Goal: Transaction & Acquisition: Download file/media

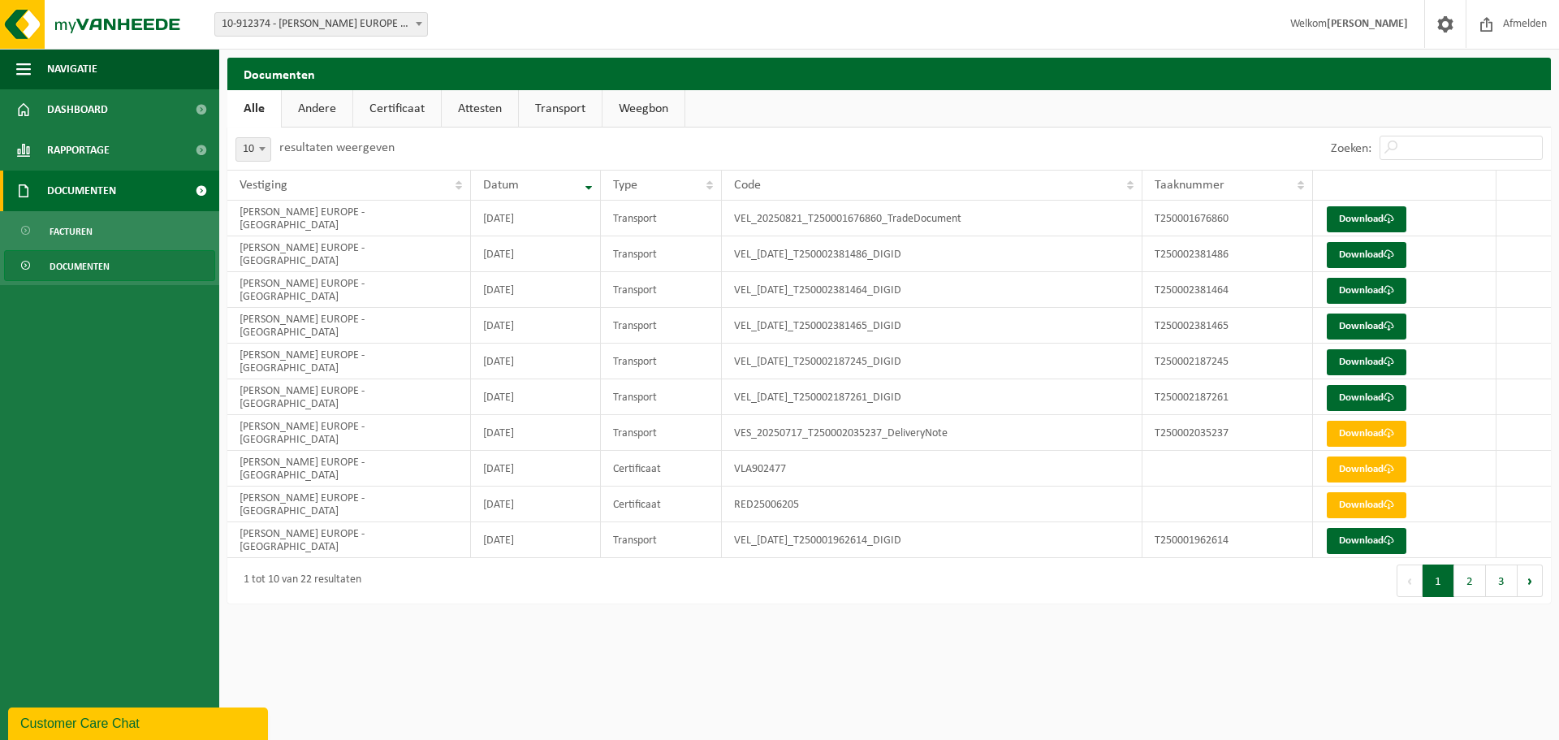
click at [158, 181] on link "Documenten" at bounding box center [109, 190] width 219 height 41
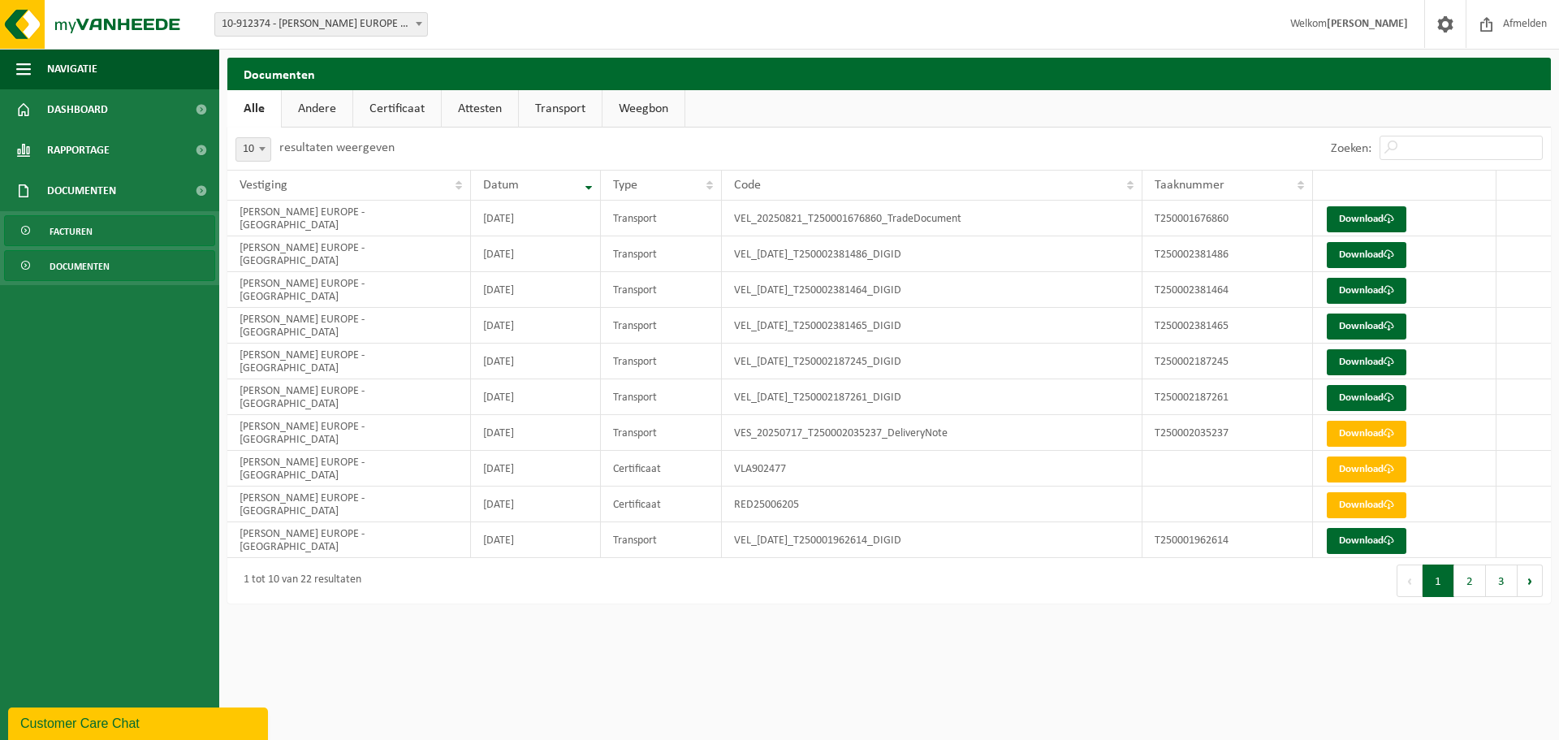
click at [140, 237] on link "Facturen" at bounding box center [109, 230] width 211 height 31
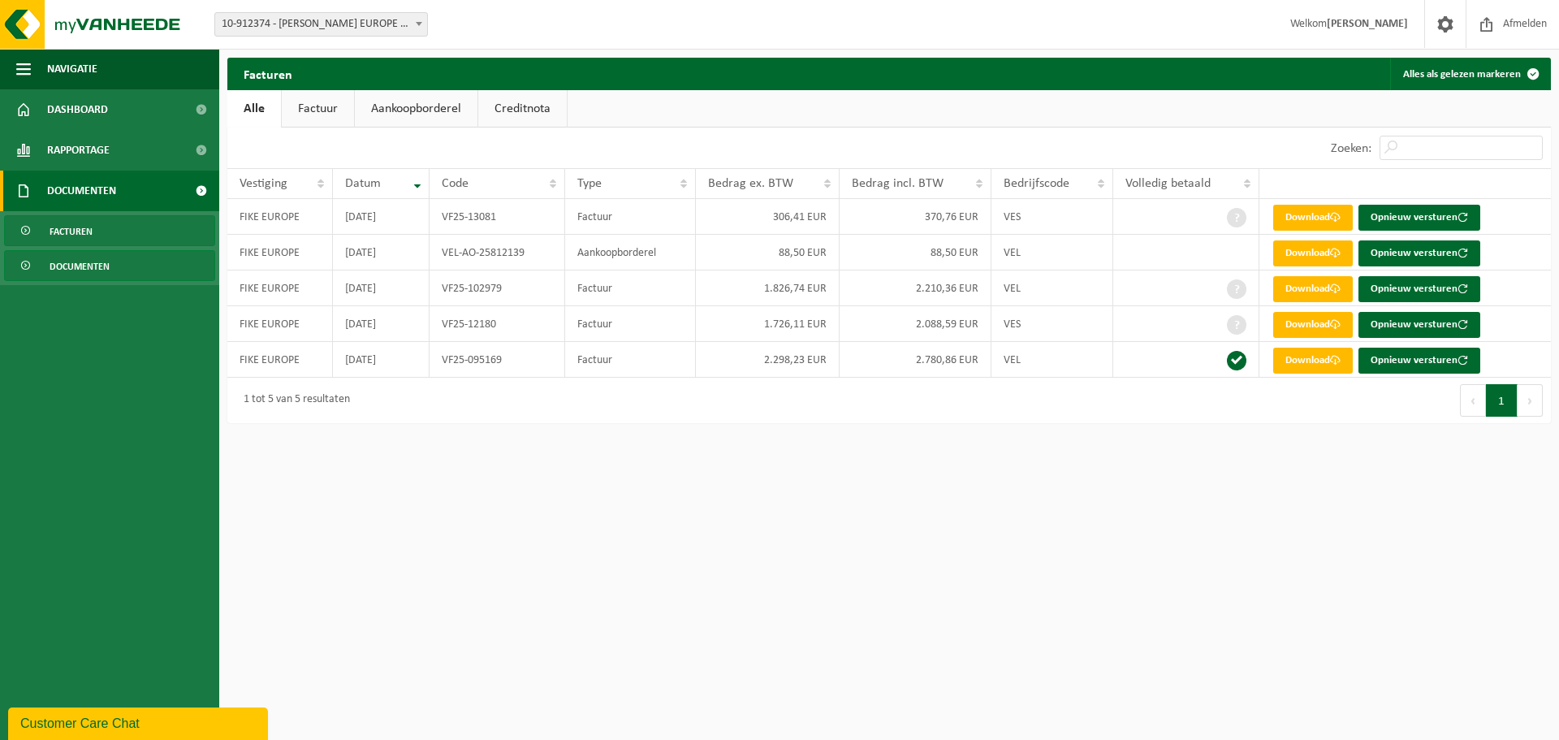
click at [83, 270] on span "Documenten" at bounding box center [80, 266] width 60 height 31
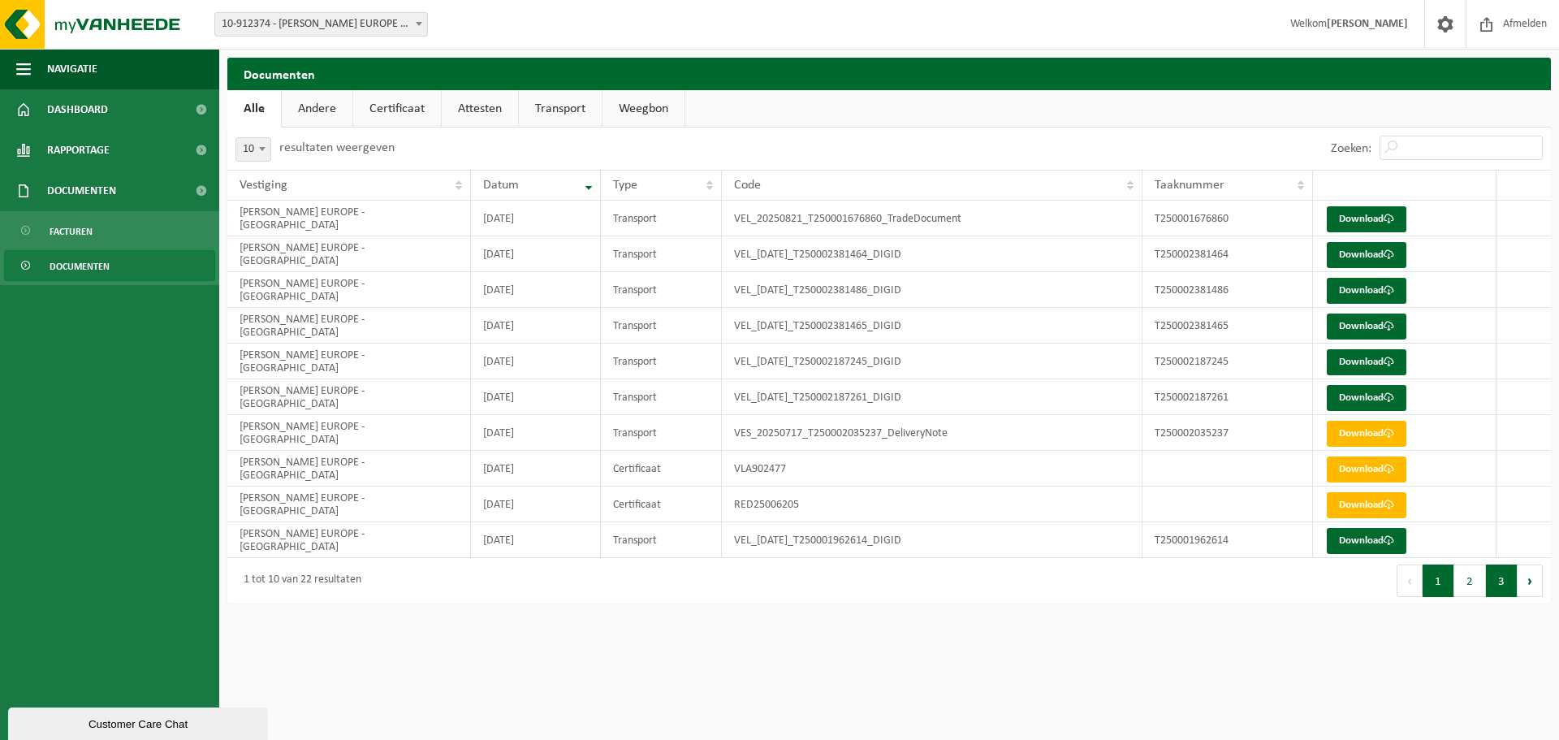
click at [1503, 589] on button "3" at bounding box center [1502, 580] width 32 height 32
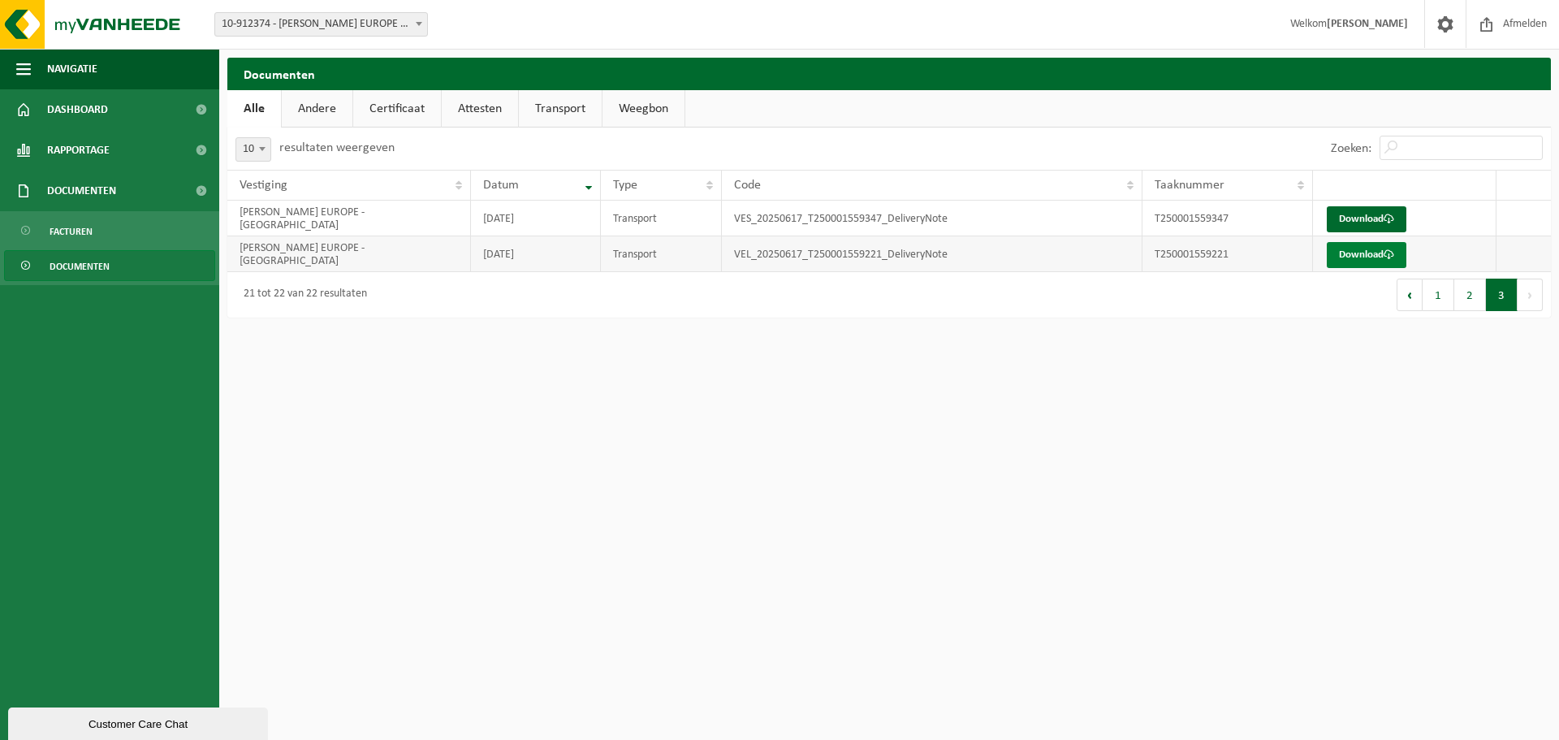
click at [1365, 252] on link "Download" at bounding box center [1366, 255] width 80 height 26
click at [1347, 220] on link "Download" at bounding box center [1366, 219] width 80 height 26
click at [1470, 299] on button "2" at bounding box center [1470, 294] width 32 height 32
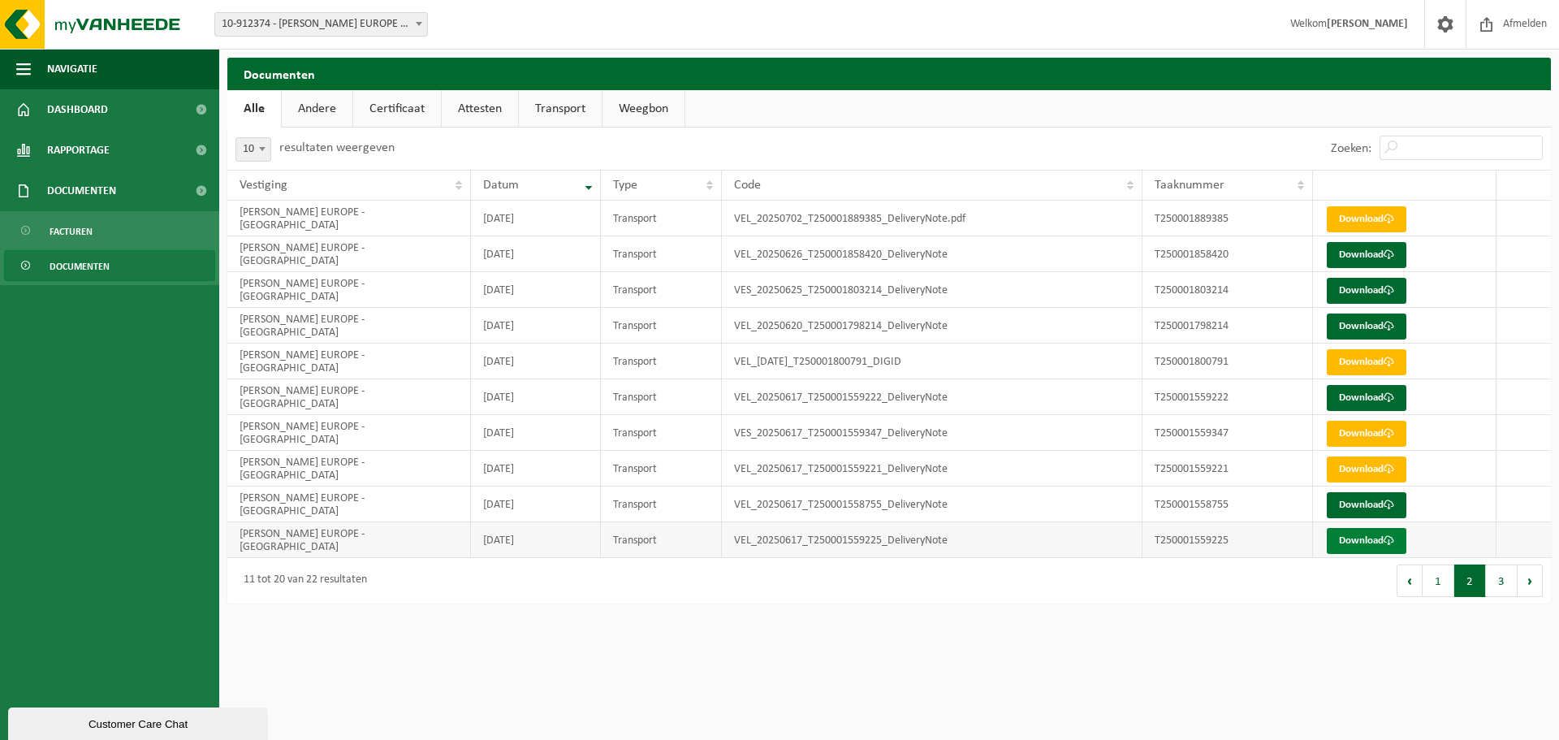
click at [1365, 539] on link "Download" at bounding box center [1366, 541] width 80 height 26
click at [1358, 216] on link "Download" at bounding box center [1366, 219] width 80 height 26
click at [1367, 252] on link "Download" at bounding box center [1366, 255] width 80 height 26
click at [1365, 508] on link "Download" at bounding box center [1366, 505] width 80 height 26
click at [1343, 468] on link "Download" at bounding box center [1366, 469] width 80 height 26
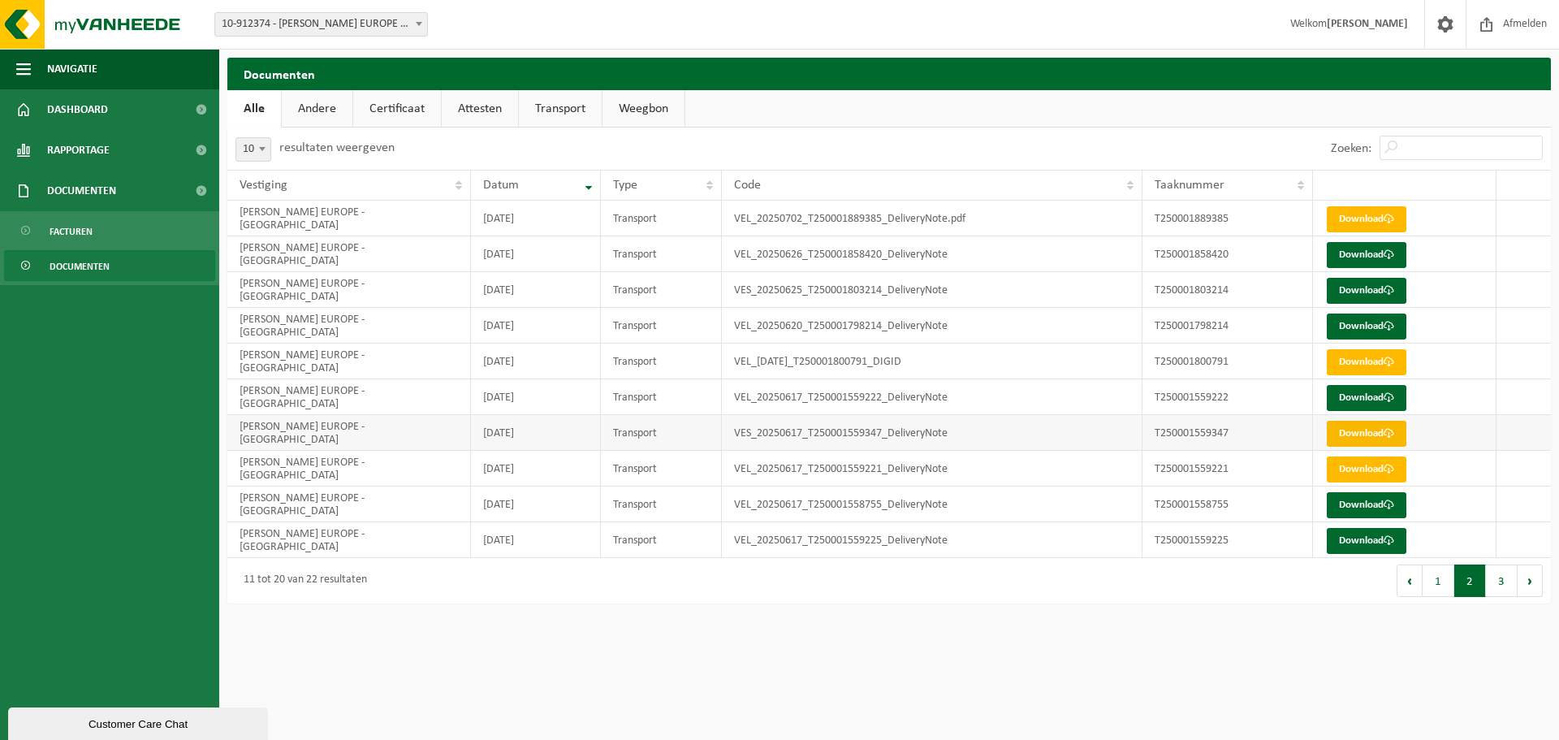
click at [1358, 433] on link "Download" at bounding box center [1366, 433] width 80 height 26
click at [1363, 396] on link "Download" at bounding box center [1366, 398] width 80 height 26
click at [1378, 356] on link "Download" at bounding box center [1366, 362] width 80 height 26
click at [1380, 323] on link "Download" at bounding box center [1366, 326] width 80 height 26
click at [1367, 285] on link "Download" at bounding box center [1366, 291] width 80 height 26
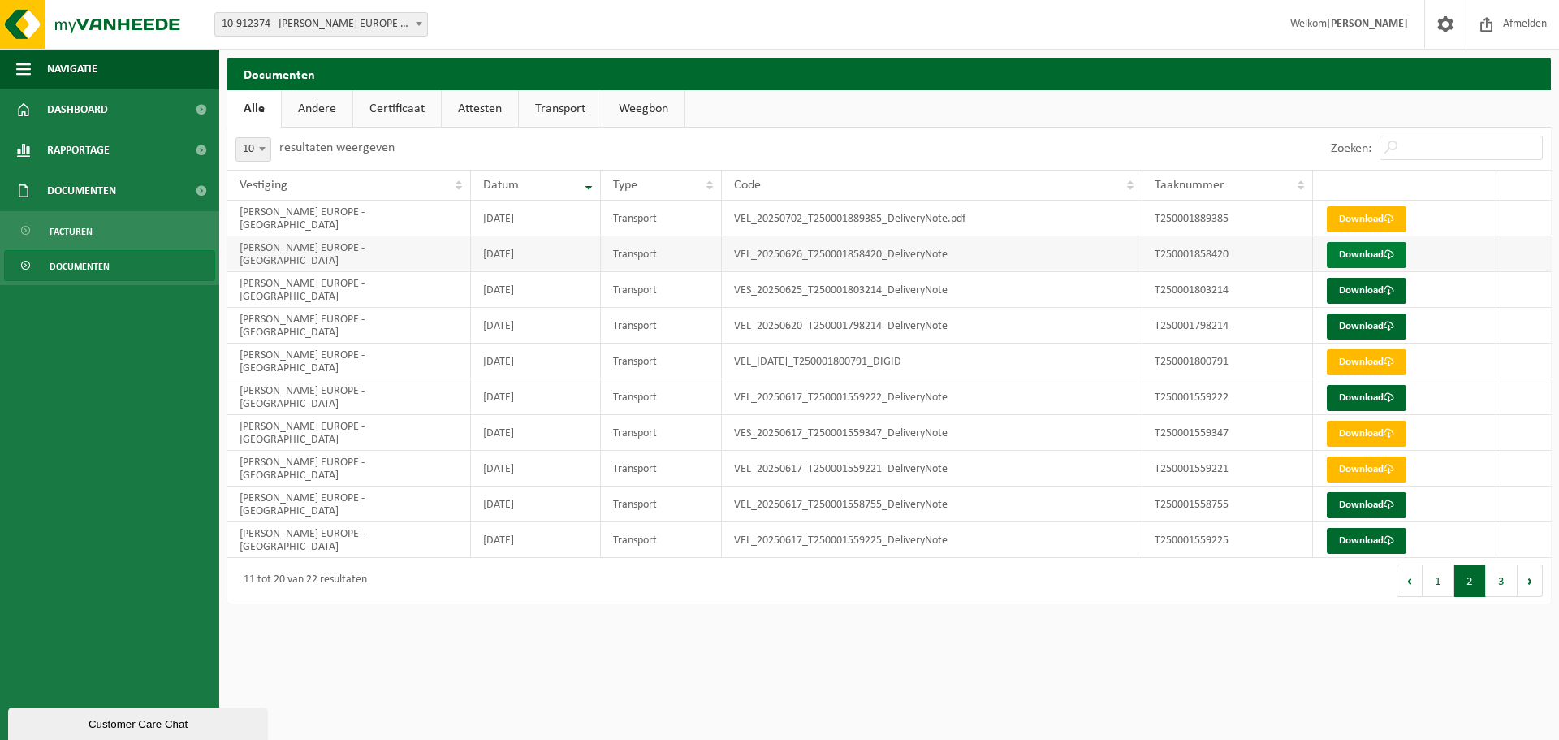
click at [1356, 258] on link "Download" at bounding box center [1366, 255] width 80 height 26
click at [1374, 224] on link "Download" at bounding box center [1366, 219] width 80 height 26
click at [1435, 587] on button "1" at bounding box center [1438, 580] width 32 height 32
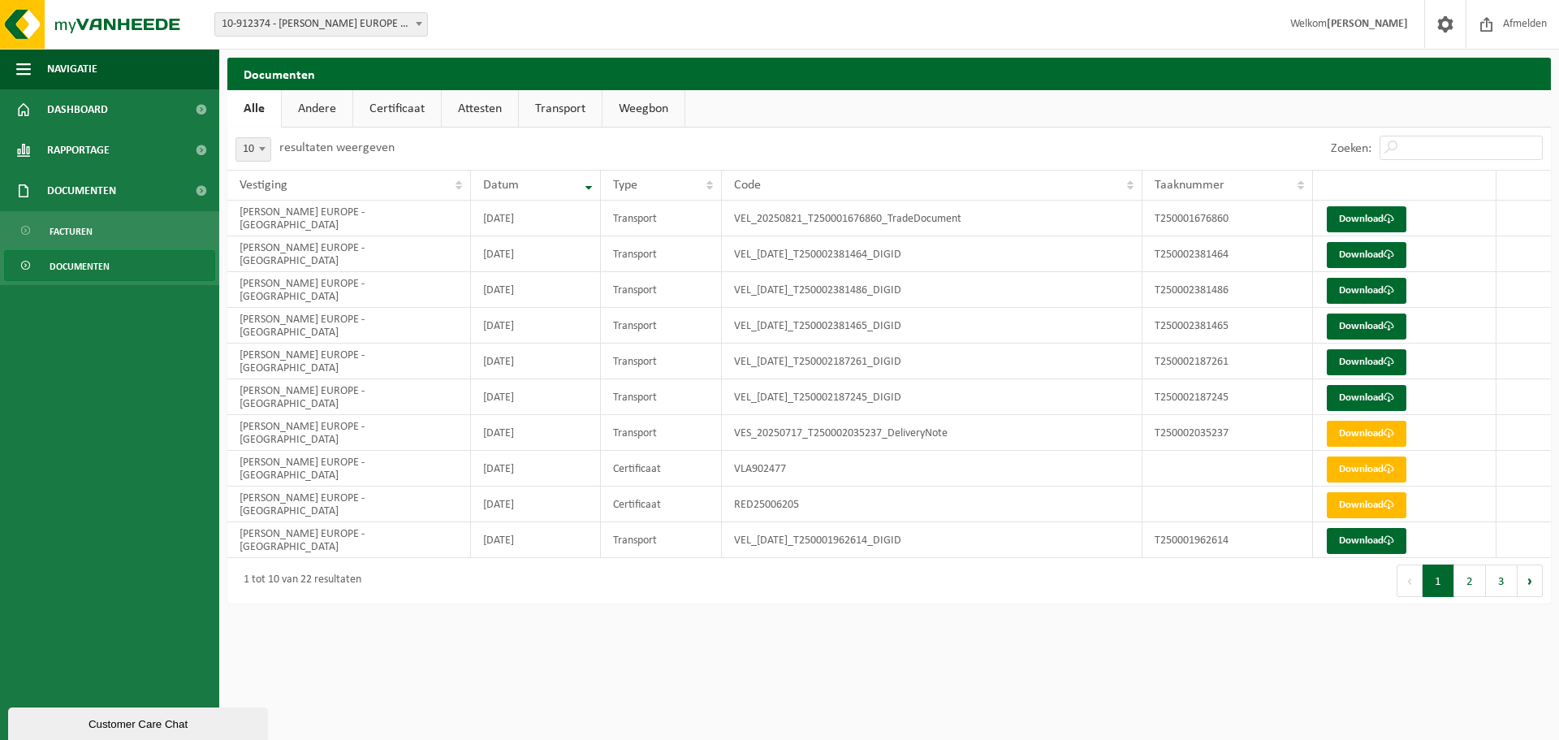
click at [1477, 602] on div "Eerste Vorige 1 2 3 Volgende Laatste" at bounding box center [1220, 580] width 662 height 45
click at [1465, 586] on button "2" at bounding box center [1470, 580] width 32 height 32
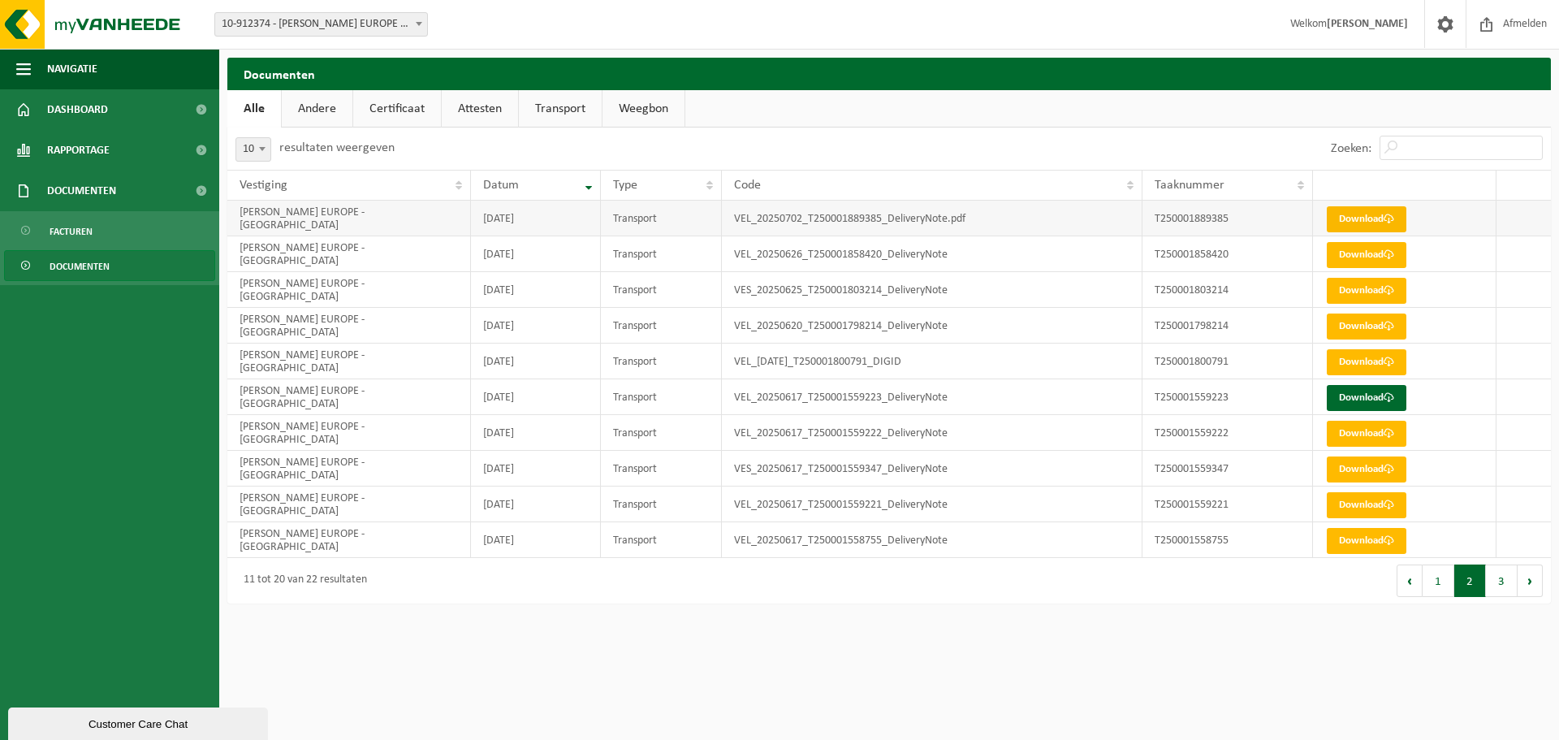
click at [1356, 216] on link "Download" at bounding box center [1366, 219] width 80 height 26
click at [1435, 583] on button "1" at bounding box center [1438, 580] width 32 height 32
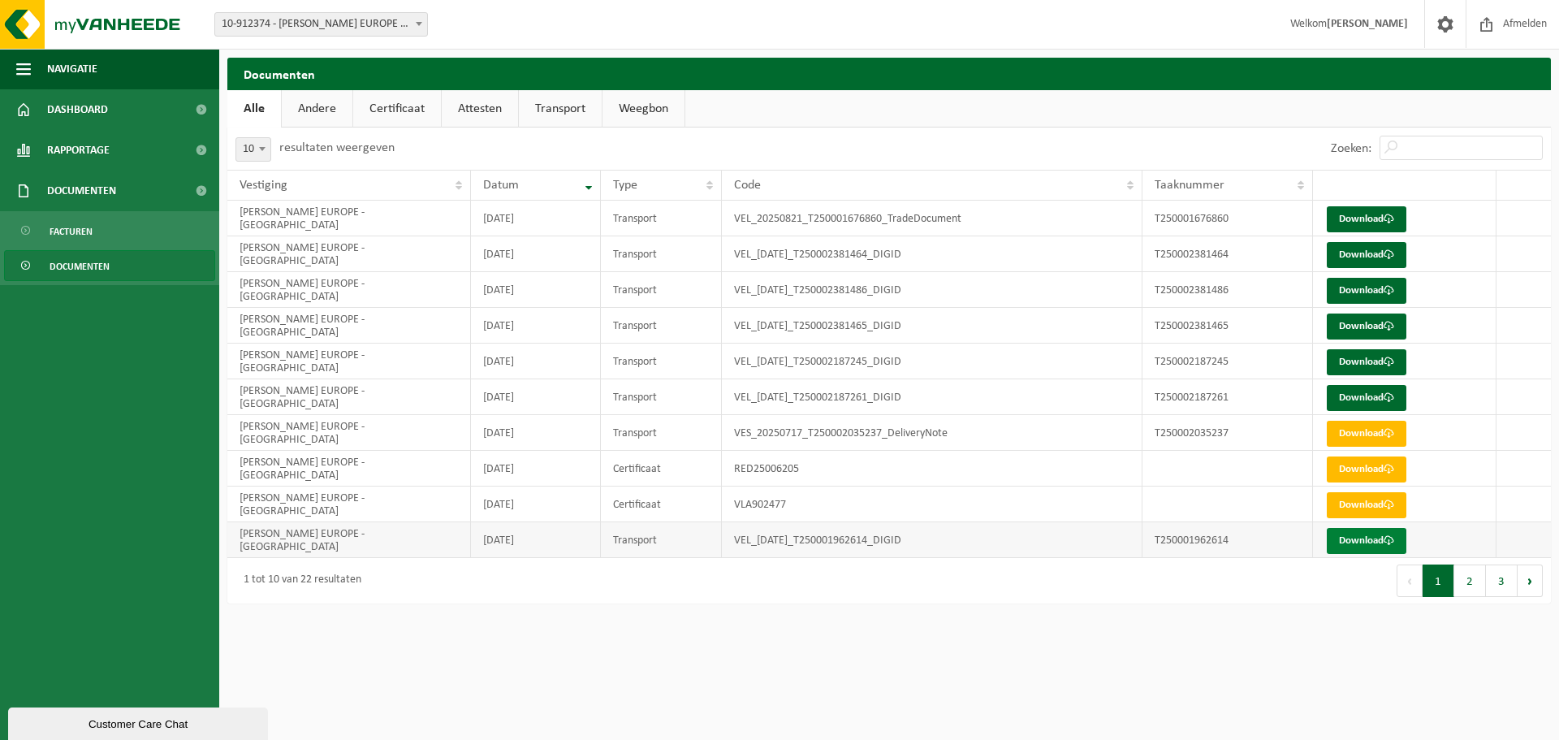
click at [1379, 543] on link "Download" at bounding box center [1366, 541] width 80 height 26
click at [1361, 504] on link "Download" at bounding box center [1366, 505] width 80 height 26
click at [1365, 437] on link "Download" at bounding box center [1366, 433] width 80 height 26
click at [1365, 318] on link "Download" at bounding box center [1366, 326] width 80 height 26
click at [1369, 293] on link "Download" at bounding box center [1366, 291] width 80 height 26
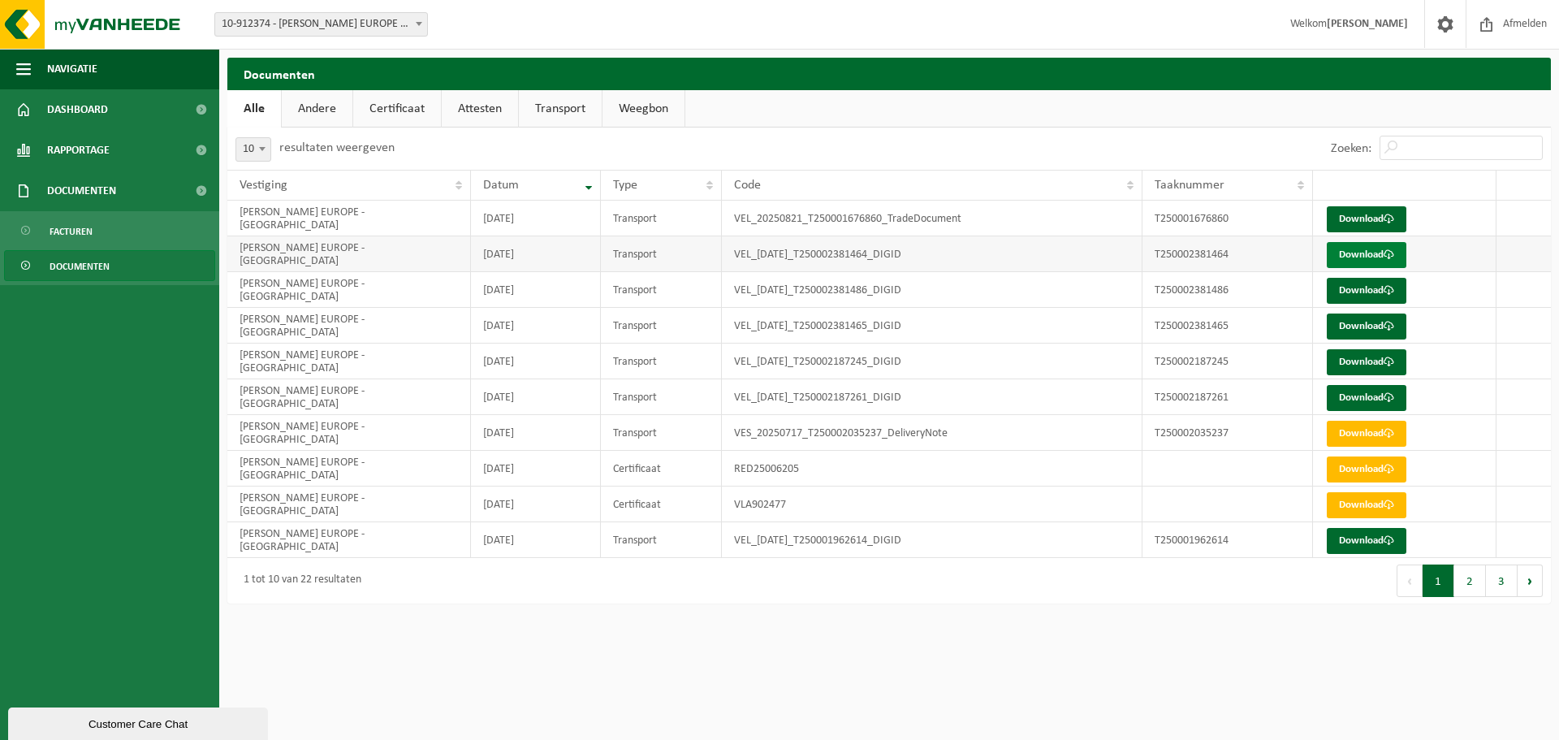
click at [1352, 252] on link "Download" at bounding box center [1366, 255] width 80 height 26
click at [1347, 213] on link "Download" at bounding box center [1366, 219] width 80 height 26
click at [69, 107] on span "Dashboard" at bounding box center [77, 109] width 61 height 41
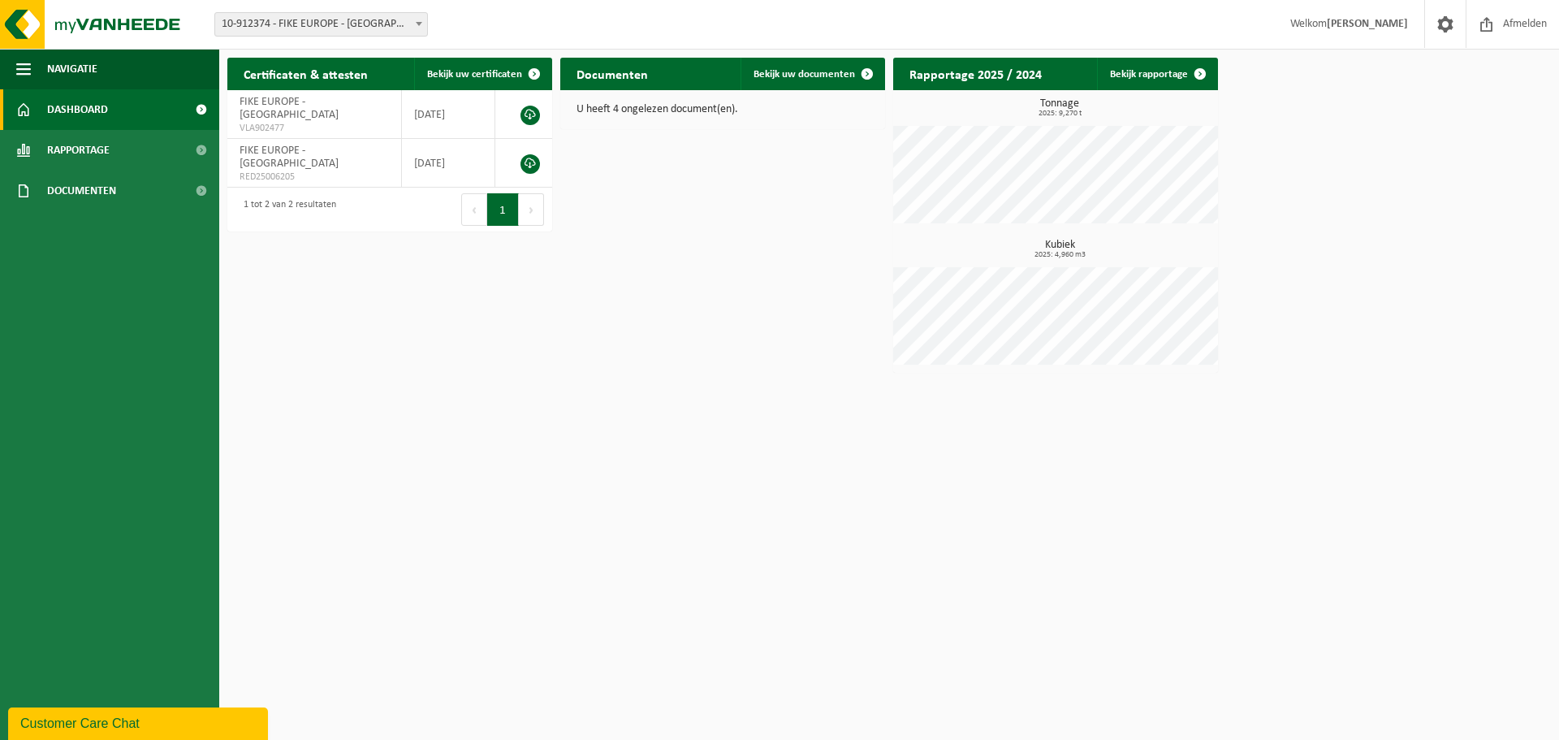
click at [618, 257] on div "Certificaten & attesten Bekijk uw certificaten FIKE EUROPE - HERENTALS VLA90247…" at bounding box center [888, 215] width 1331 height 331
click at [833, 72] on span "Bekijk uw documenten" at bounding box center [803, 74] width 101 height 11
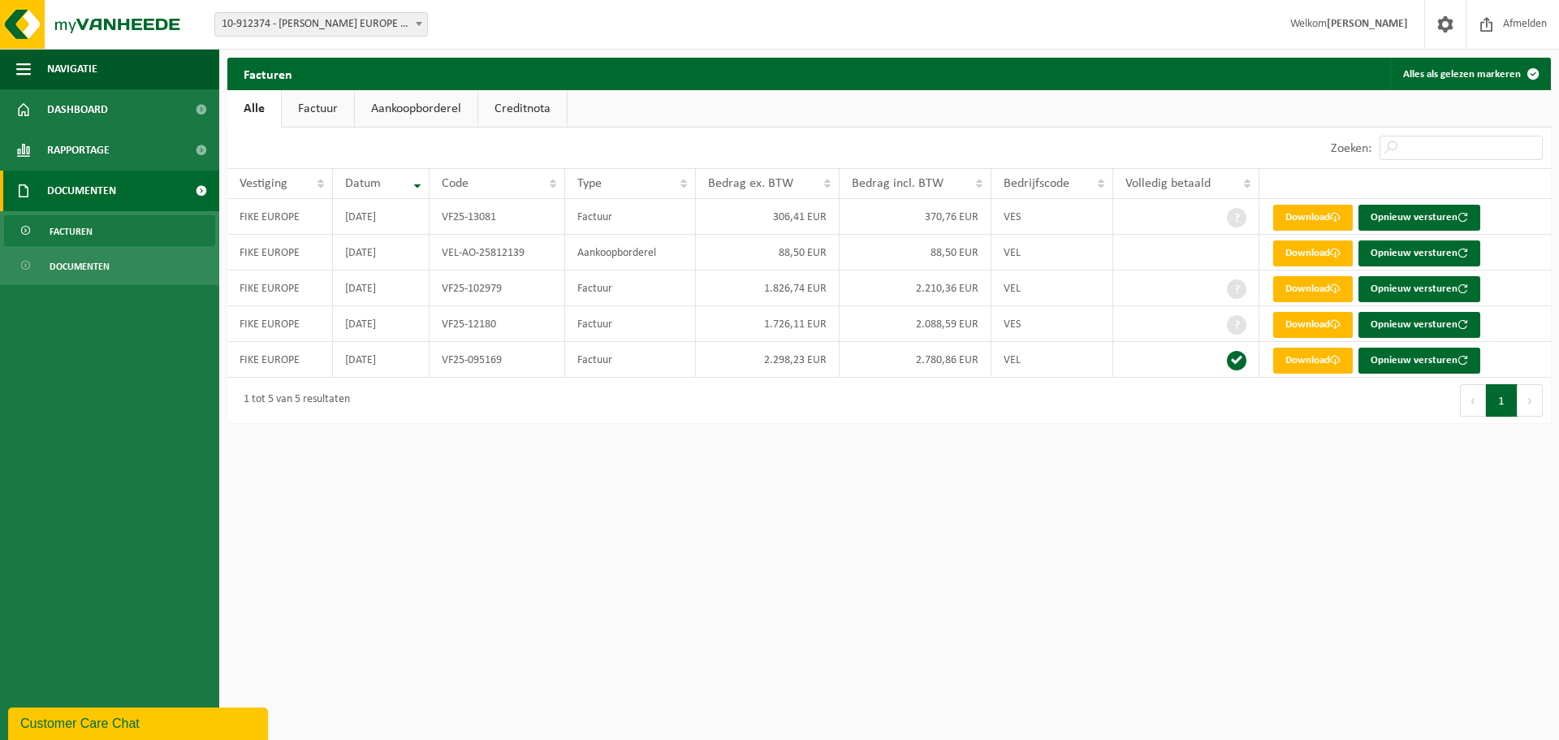
click at [408, 107] on link "Aankoopborderel" at bounding box center [416, 108] width 123 height 37
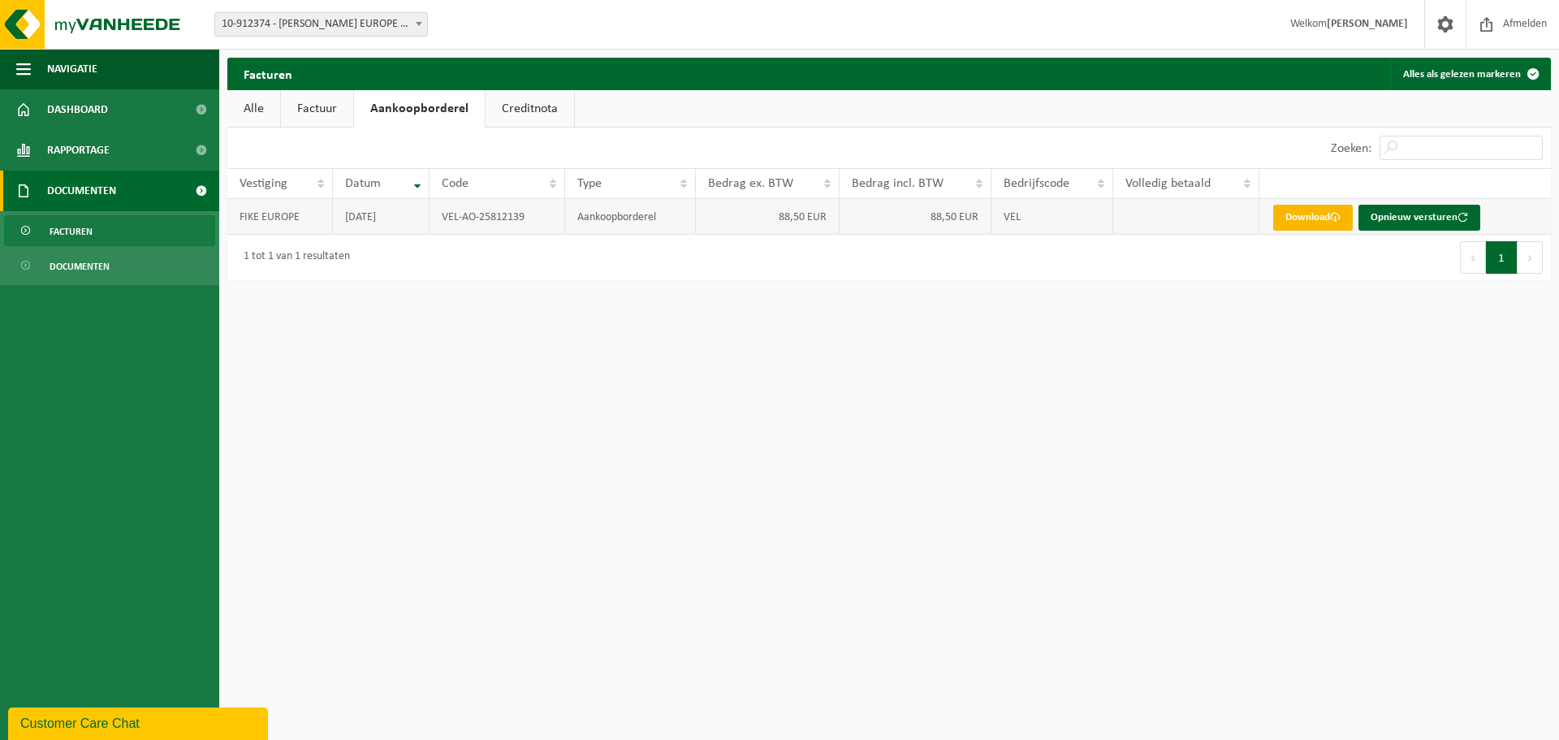
click at [1309, 220] on link "Download" at bounding box center [1313, 218] width 80 height 26
click at [101, 111] on span "Dashboard" at bounding box center [77, 109] width 61 height 41
